Goal: Check status: Check status

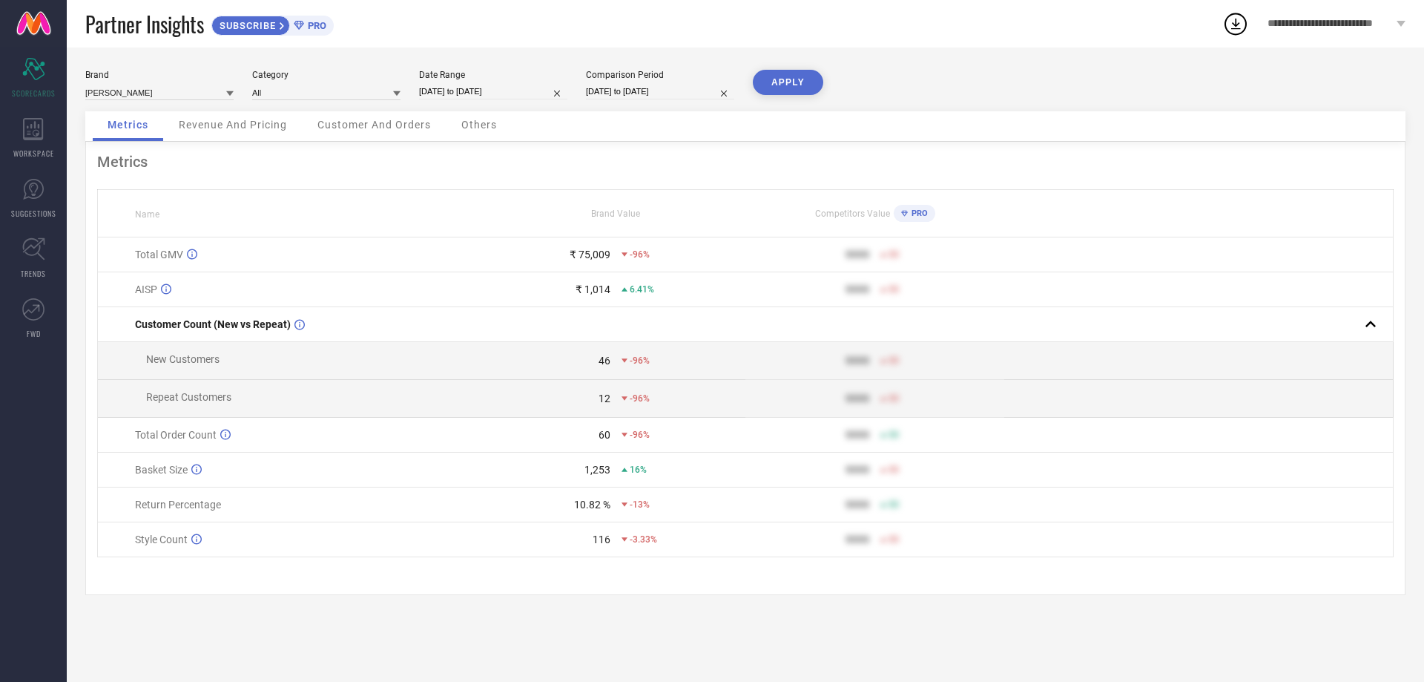
select select "8"
select select "2025"
select select "9"
select select "2025"
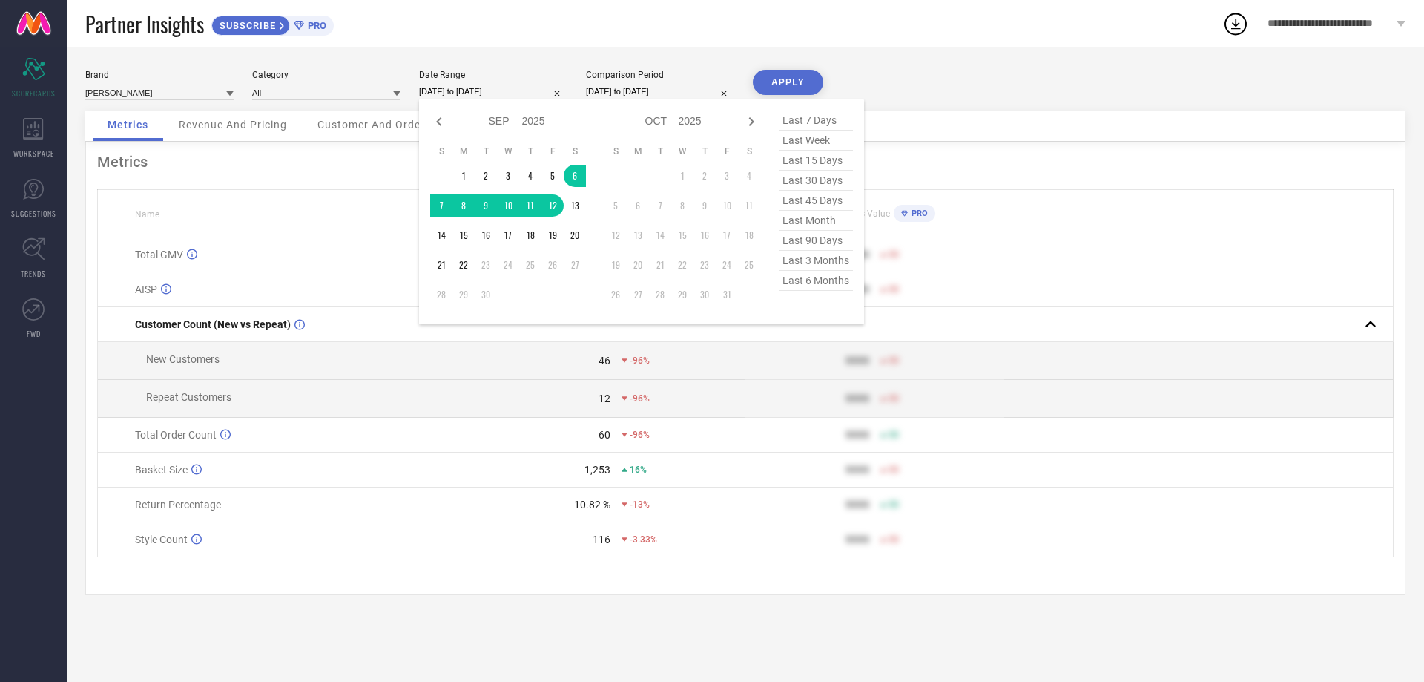
click at [467, 88] on input "[DATE] to [DATE]" at bounding box center [493, 92] width 148 height 16
click at [444, 125] on icon at bounding box center [439, 122] width 18 height 18
select select "7"
select select "2025"
select select "8"
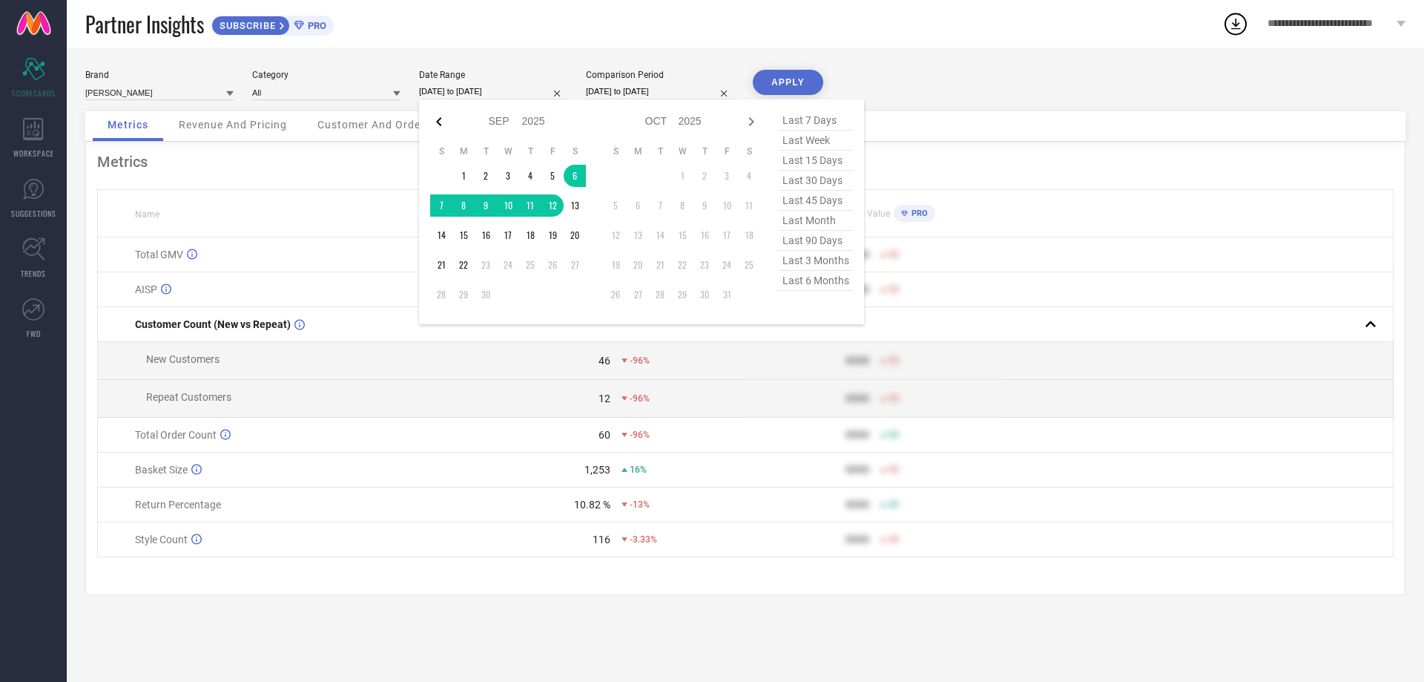
select select "2025"
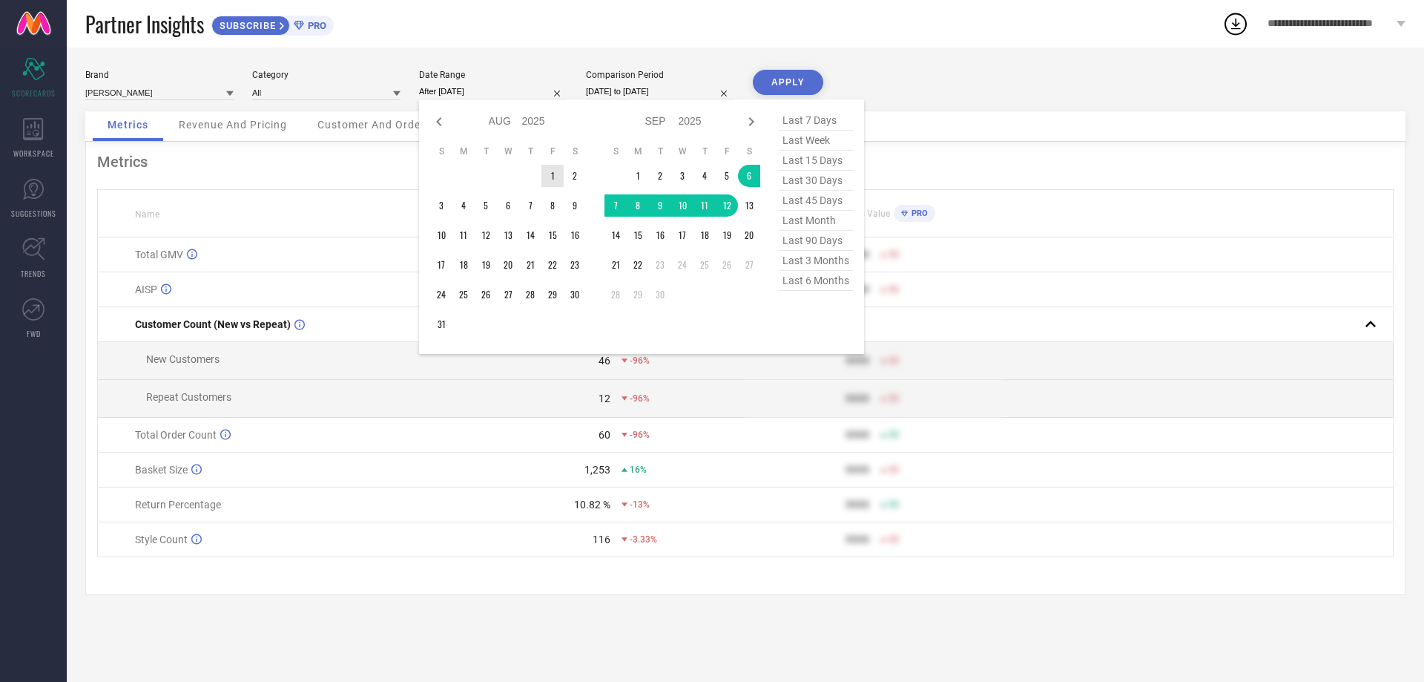
click at [552, 181] on td "1" at bounding box center [552, 176] width 22 height 22
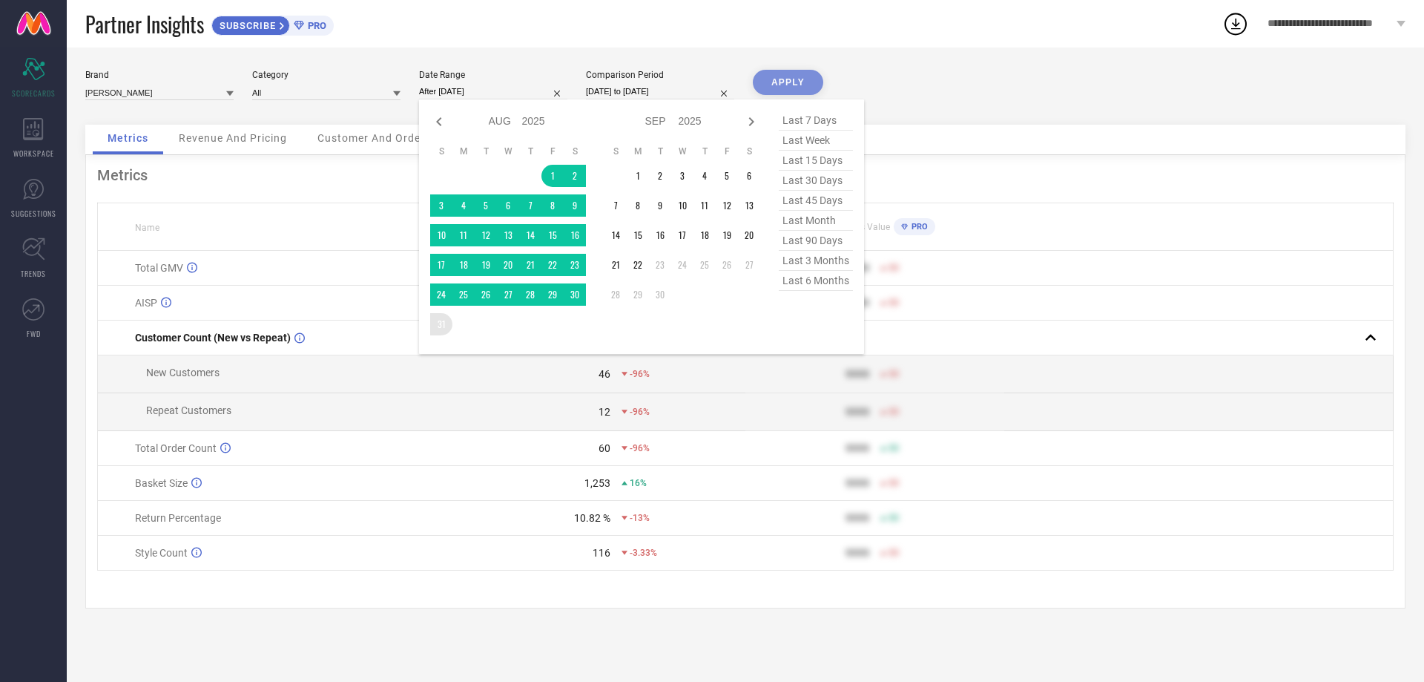
type input "[DATE] to [DATE]"
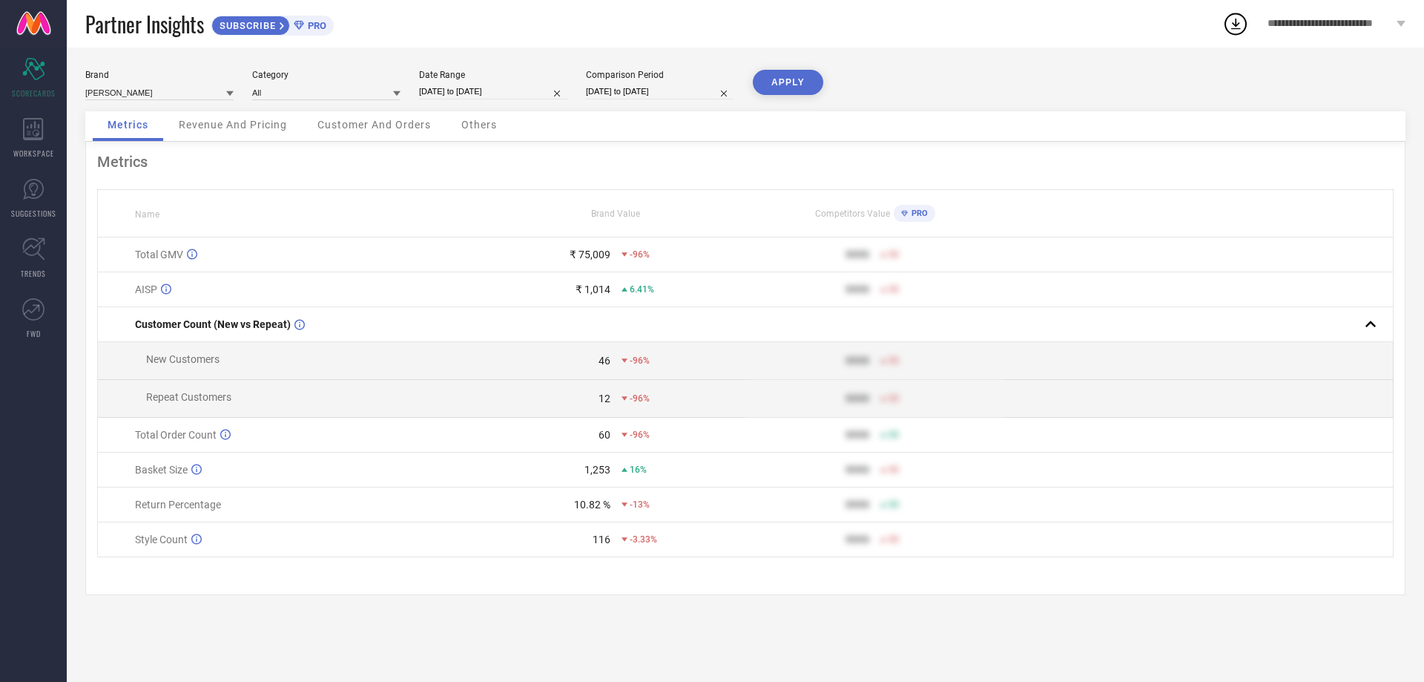
click at [761, 87] on button "APPLY" at bounding box center [788, 82] width 70 height 25
drag, startPoint x: 592, startPoint y: 258, endPoint x: 604, endPoint y: 257, distance: 11.9
click at [604, 257] on div "₹ 2.27 L" at bounding box center [591, 254] width 38 height 12
drag, startPoint x: 586, startPoint y: 446, endPoint x: 610, endPoint y: 438, distance: 25.8
click at [610, 438] on td "202 -87%" at bounding box center [615, 435] width 259 height 35
